Goal: Information Seeking & Learning: Learn about a topic

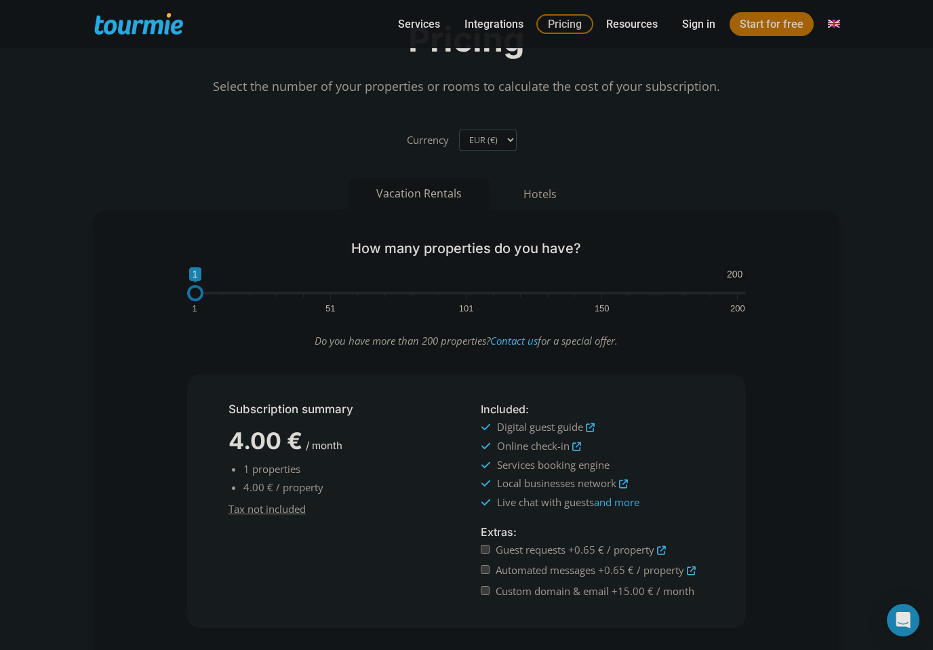
scroll to position [113, 0]
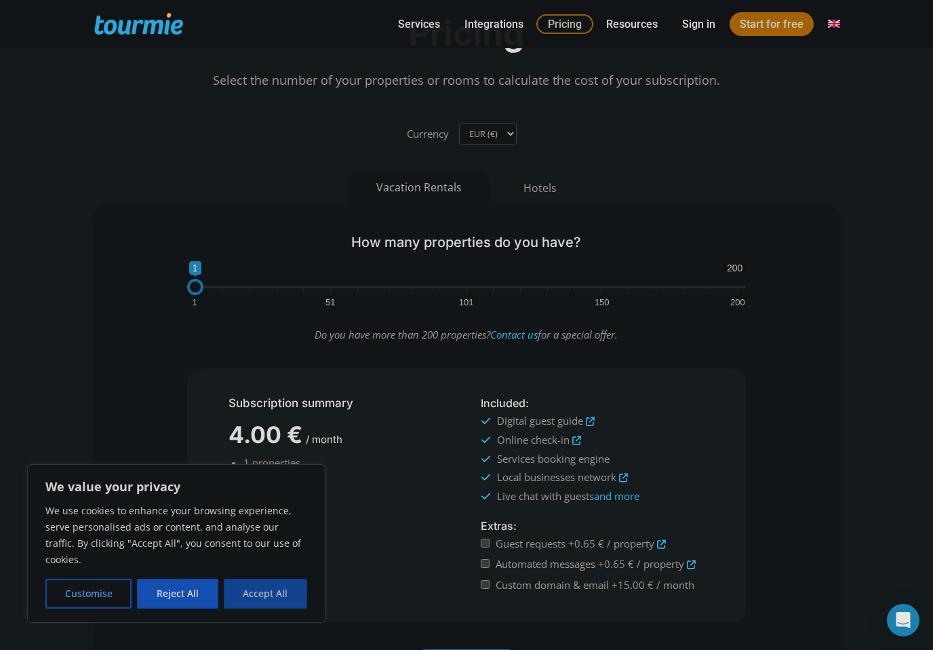
click at [255, 608] on button "Accept All" at bounding box center [265, 593] width 83 height 30
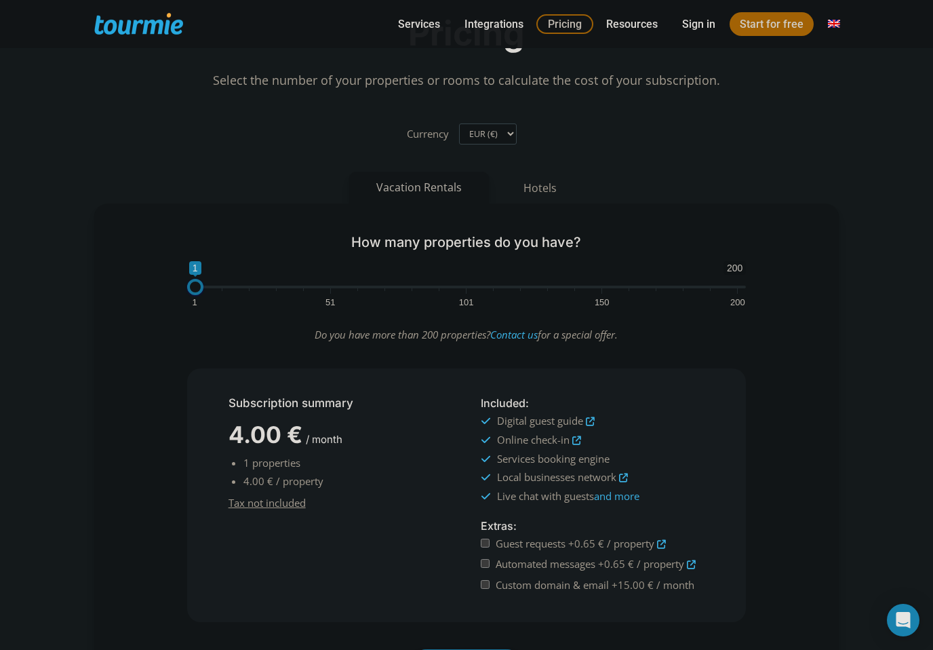
checkbox input "true"
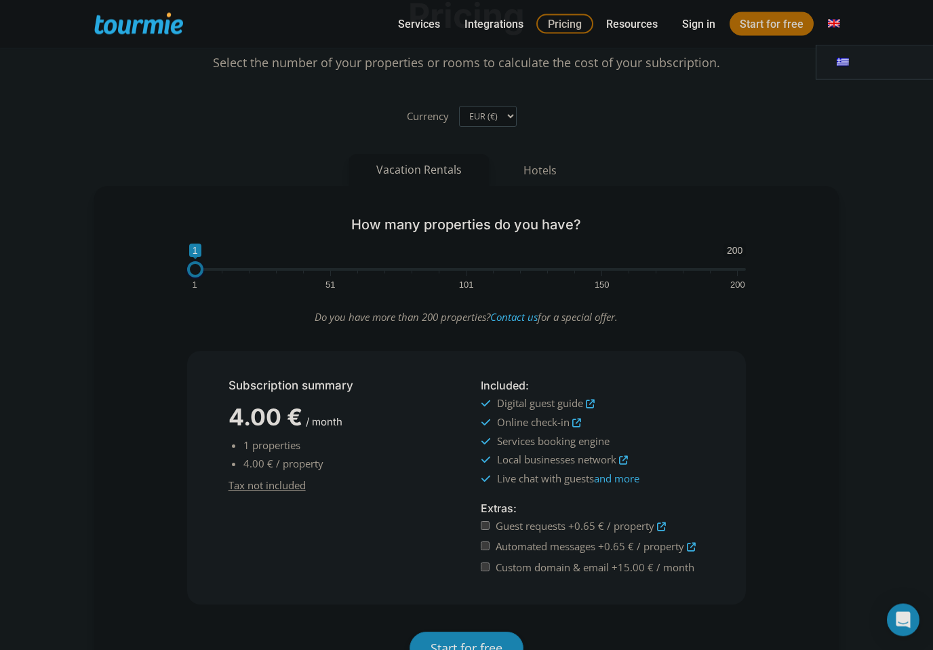
scroll to position [130, 0]
click at [835, 26] on link "Switch to" at bounding box center [834, 24] width 33 height 17
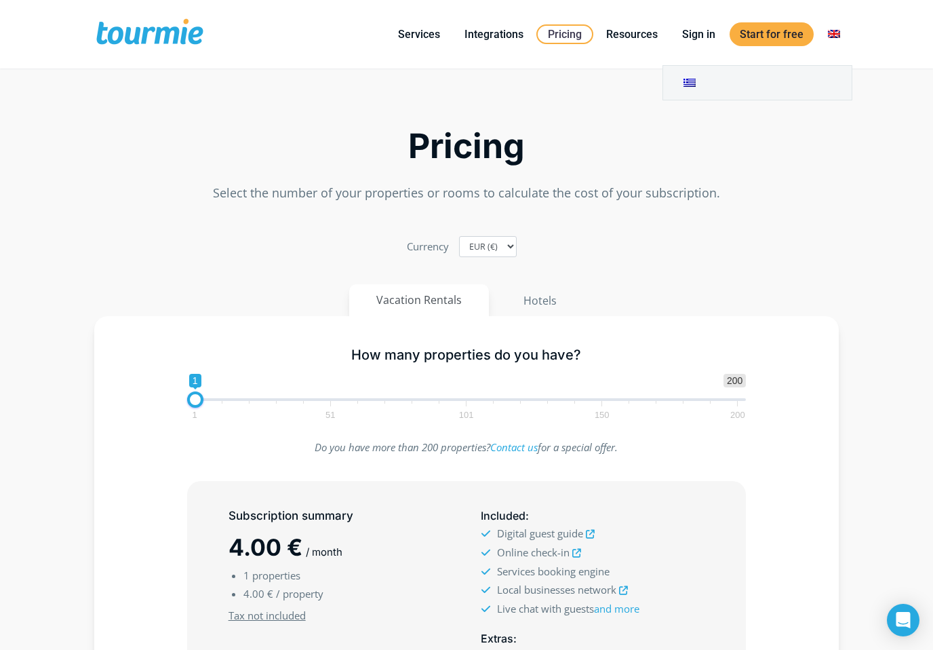
click at [833, 33] on link "Switch to" at bounding box center [834, 34] width 33 height 17
click at [693, 85] on link "Switch to" at bounding box center [757, 83] width 188 height 34
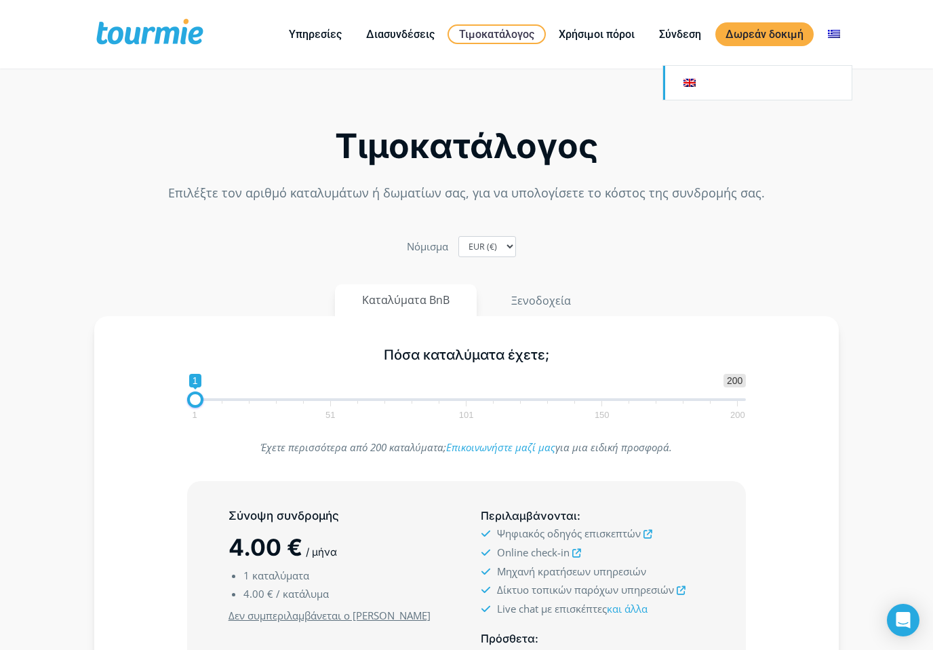
click at [692, 84] on link "Αλλαγή σε" at bounding box center [757, 83] width 188 height 34
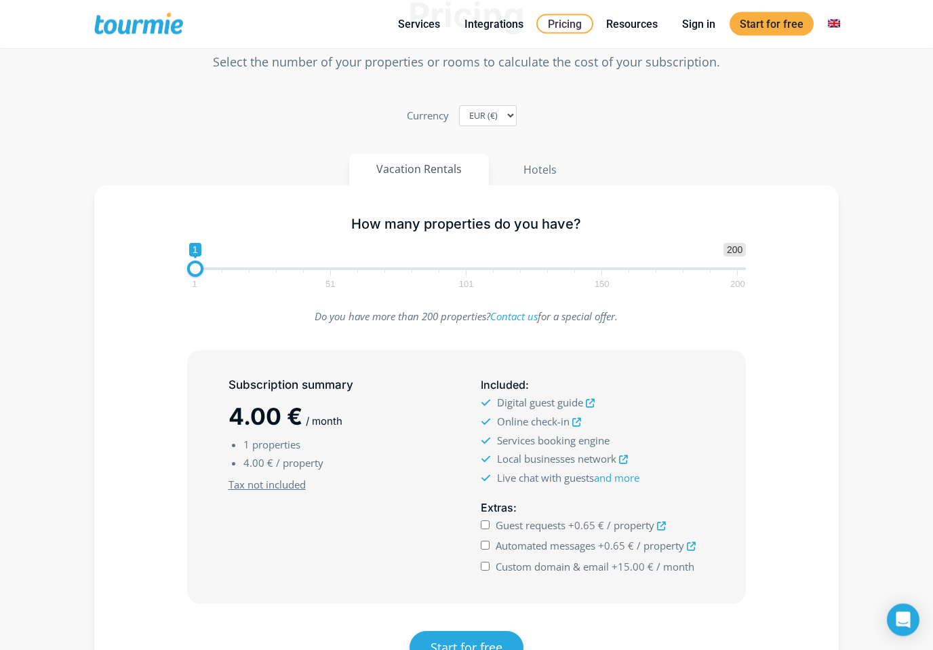
scroll to position [131, 0]
click at [514, 118] on div "Currency EUR (€) USD ($) GBP (£)" at bounding box center [467, 115] width 120 height 21
select select "USD"
click at [632, 477] on link "and more" at bounding box center [616, 478] width 45 height 14
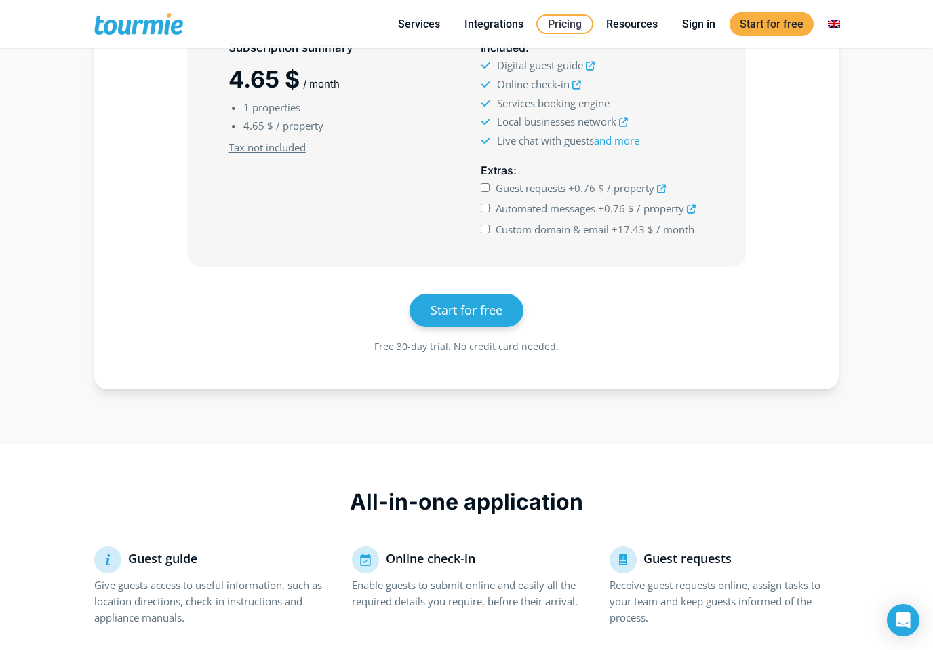
scroll to position [277, 0]
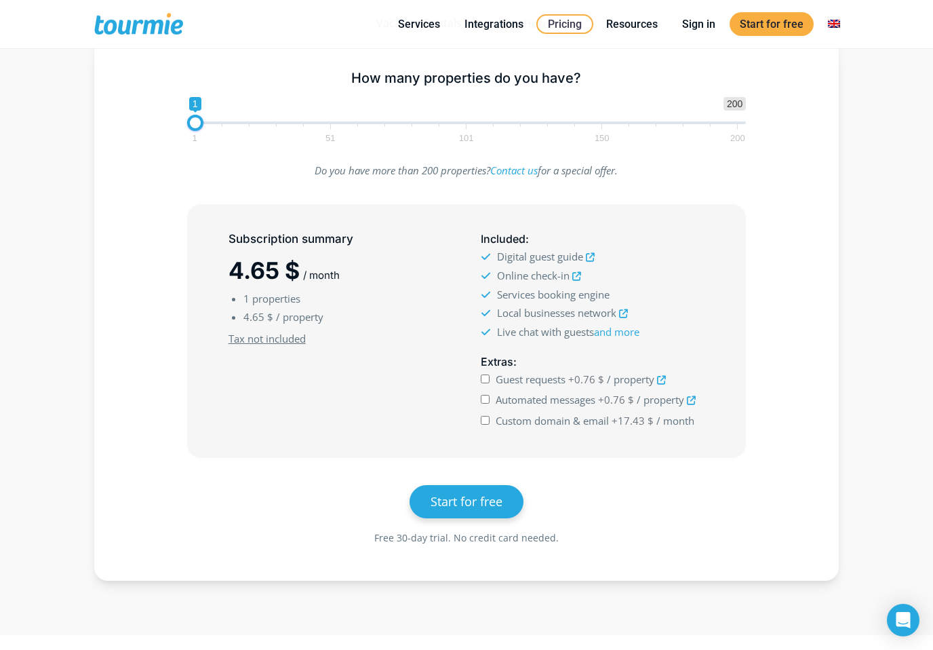
click at [664, 377] on icon at bounding box center [661, 380] width 9 height 9
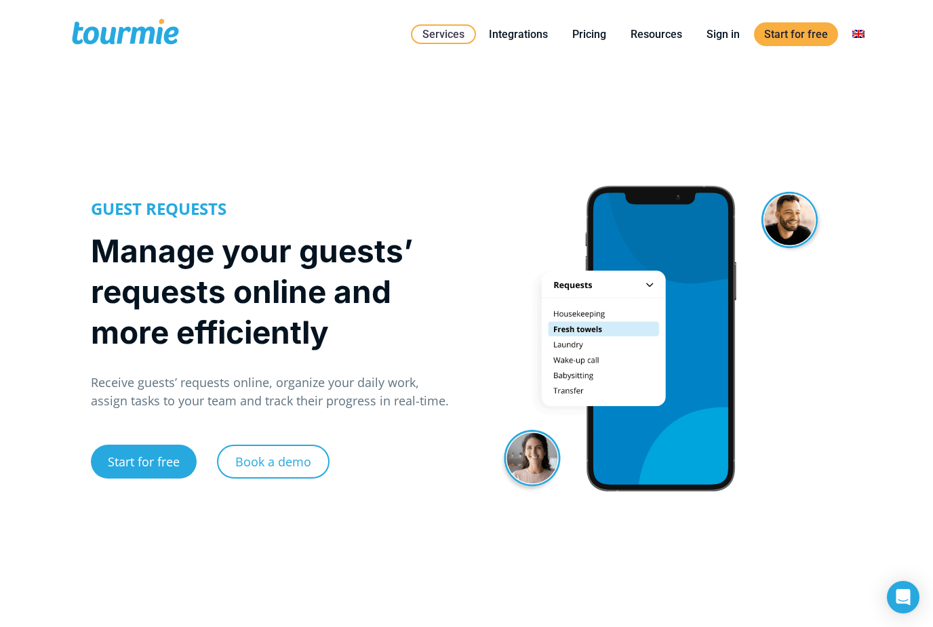
checkbox input "true"
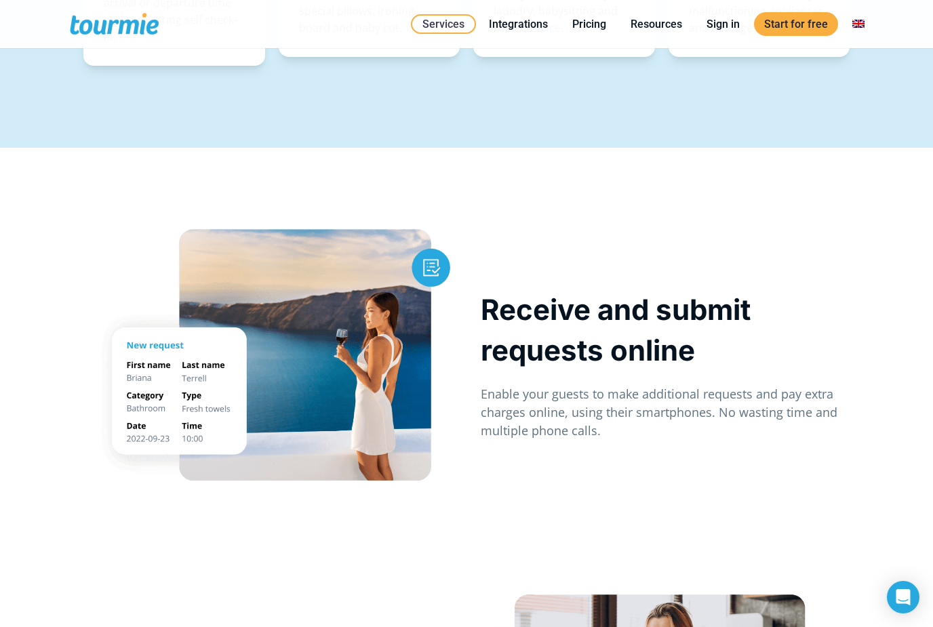
scroll to position [918, 0]
